Goal: Information Seeking & Learning: Learn about a topic

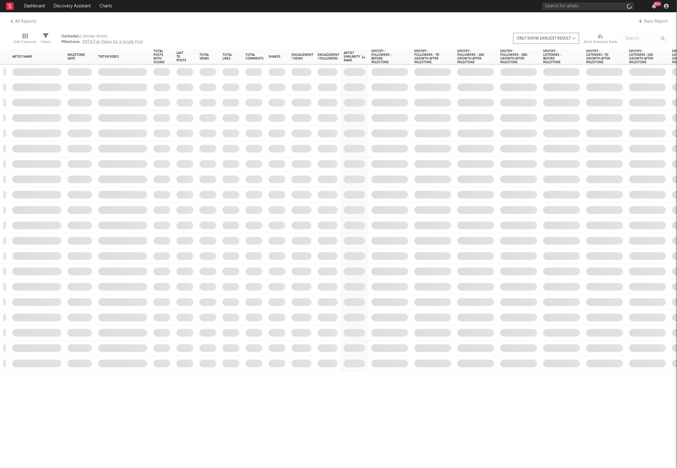
click at [181, 28] on div "All Reports New Report" at bounding box center [338, 21] width 677 height 18
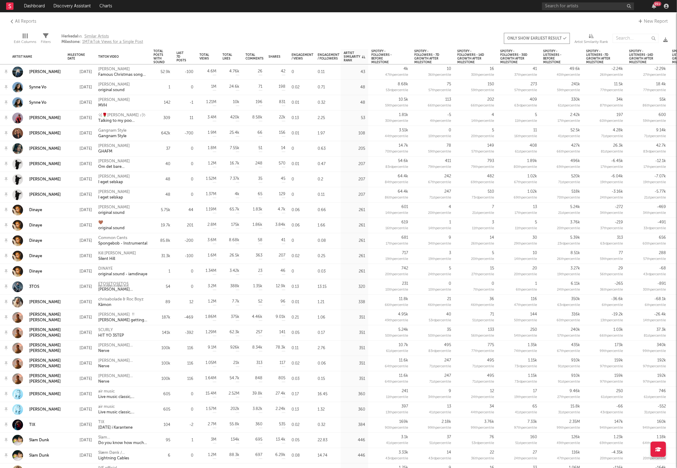
click at [11, 7] on rect at bounding box center [9, 5] width 7 height 7
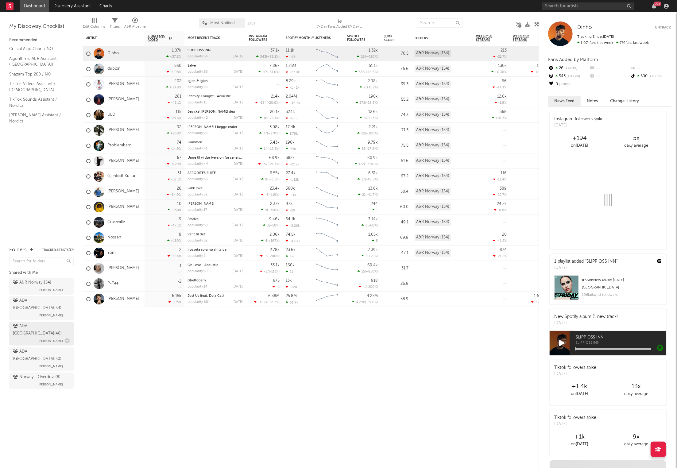
click at [41, 337] on span "[PERSON_NAME]" at bounding box center [50, 340] width 25 height 7
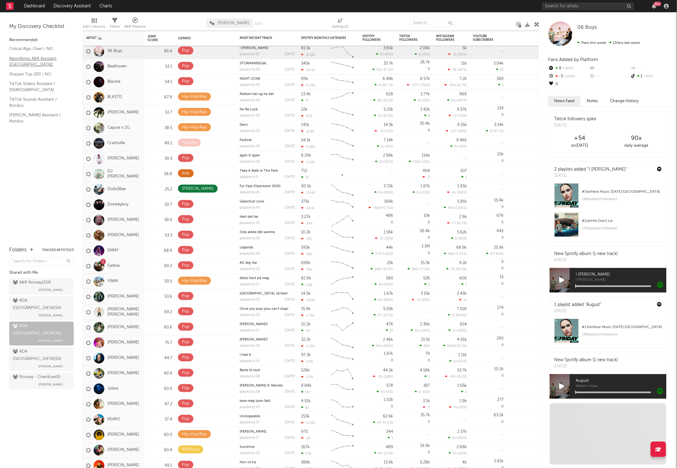
click at [23, 62] on link "Algorithmic A&R Assistant ([GEOGRAPHIC_DATA])" at bounding box center [38, 61] width 58 height 13
click at [38, 48] on link "Critical Algo Chart / NO" at bounding box center [38, 48] width 58 height 7
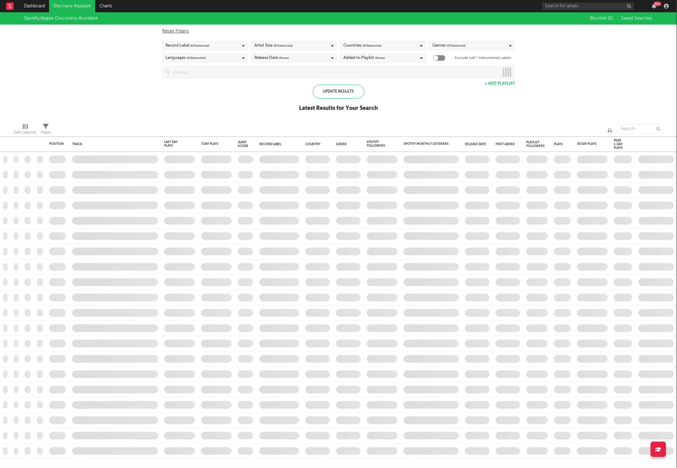
checkbox input "true"
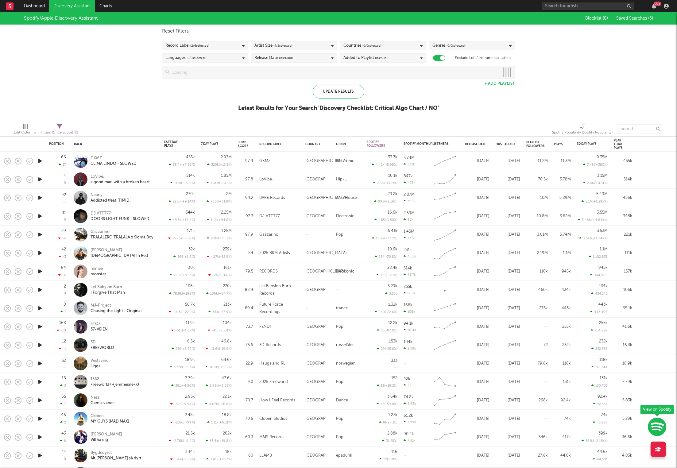
click at [407, 48] on div "Countries ( 0 / 0 selected)" at bounding box center [383, 45] width 86 height 9
type input "norway"
